Goal: Task Accomplishment & Management: Complete application form

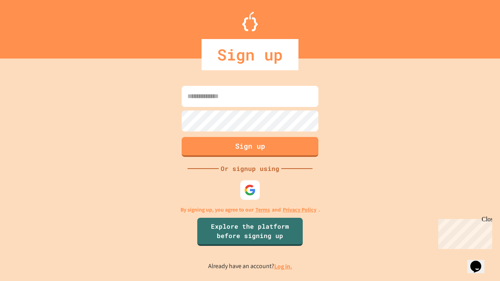
click at [284, 266] on link "Log in." at bounding box center [283, 266] width 18 height 8
